Goal: Task Accomplishment & Management: Manage account settings

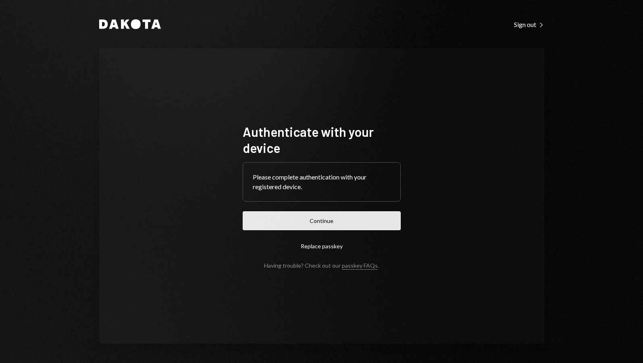
click at [332, 220] on button "Continue" at bounding box center [322, 220] width 158 height 19
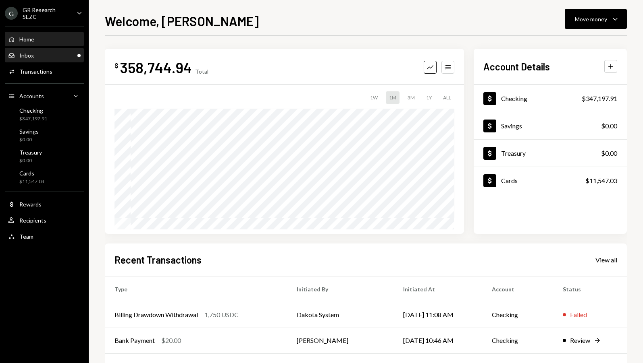
click at [34, 55] on div "Inbox Inbox" at bounding box center [44, 55] width 73 height 7
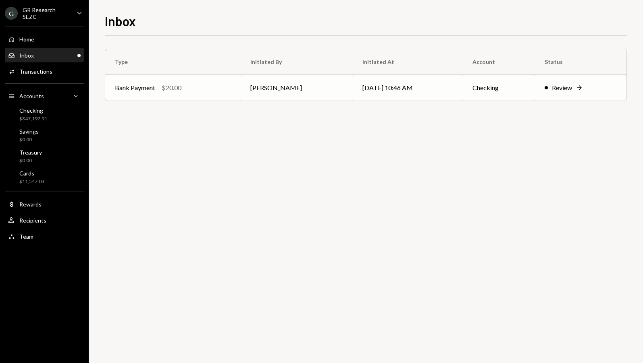
click at [558, 84] on div "Review" at bounding box center [561, 88] width 20 height 10
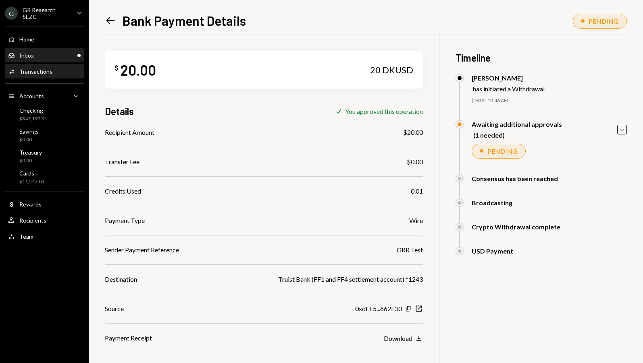
click at [34, 53] on div "Inbox Inbox" at bounding box center [44, 55] width 73 height 7
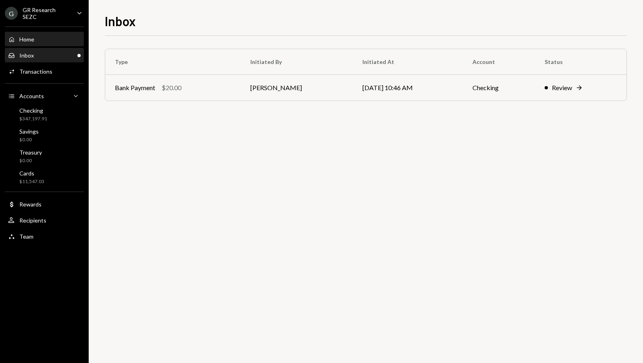
click at [29, 37] on div "Home" at bounding box center [26, 39] width 15 height 7
